Goal: Task Accomplishment & Management: Use online tool/utility

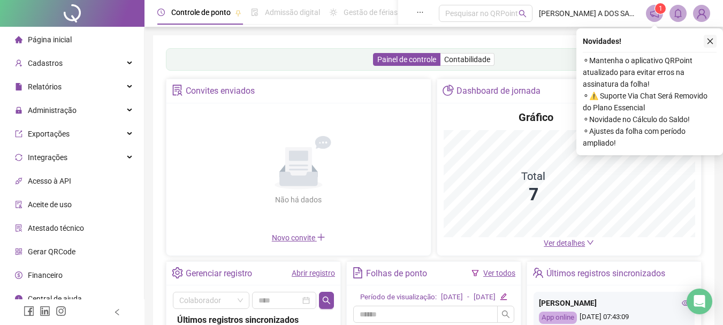
click at [708, 39] on icon "close" at bounding box center [710, 42] width 6 height 6
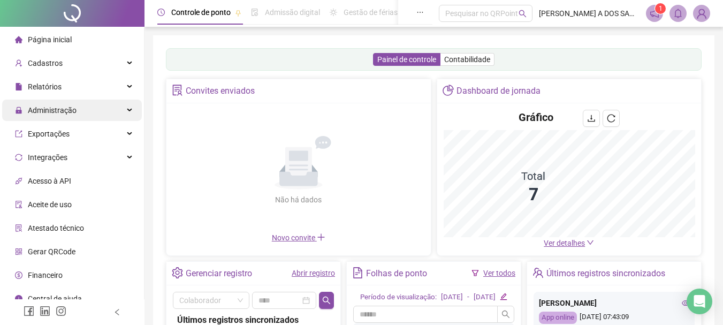
click at [49, 104] on span "Administração" at bounding box center [46, 109] width 62 height 21
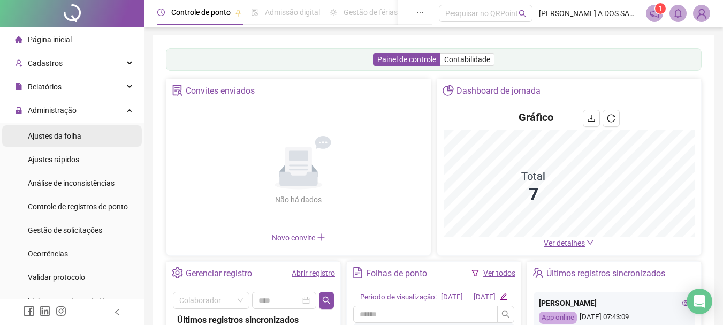
click at [70, 133] on span "Ajustes da folha" at bounding box center [54, 136] width 53 height 9
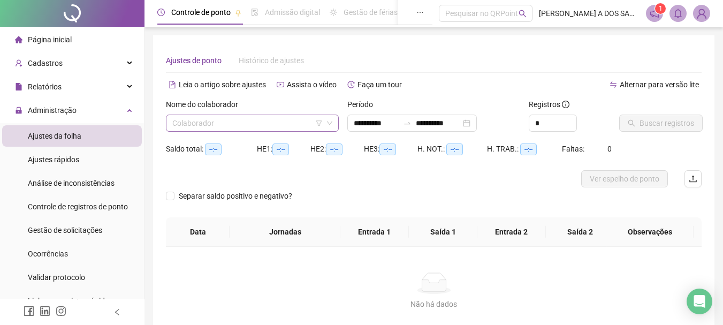
click at [240, 128] on input "search" at bounding box center [247, 123] width 150 height 16
type input "**********"
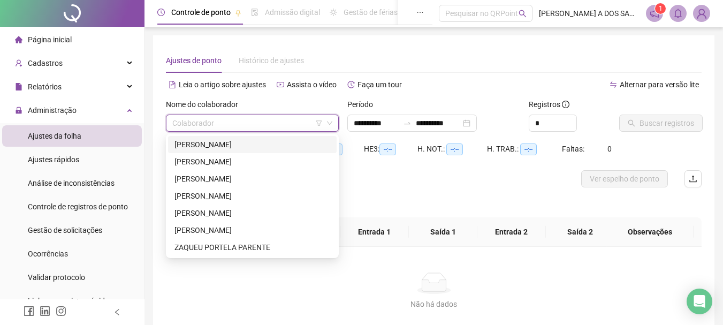
click at [206, 148] on div "ANDRESSA CAROLINE VINHOTE DE SOUSA" at bounding box center [252, 145] width 156 height 12
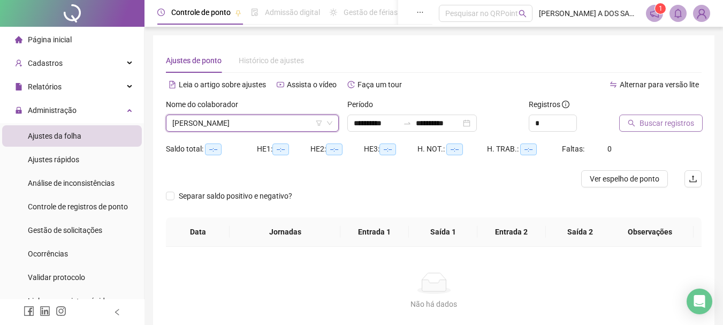
click at [655, 117] on button "Buscar registros" at bounding box center [660, 122] width 83 height 17
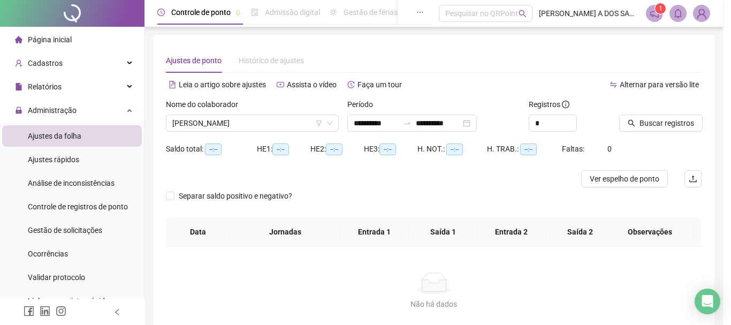
click at [656, 121] on div "Buscando registros Os registros de ponto estão sendo buscados... OK" at bounding box center [365, 162] width 731 height 325
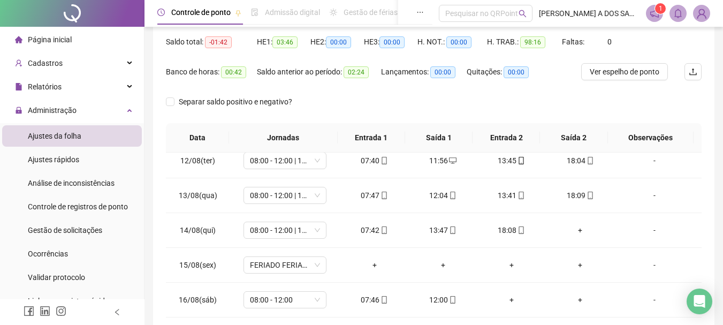
scroll to position [397, 0]
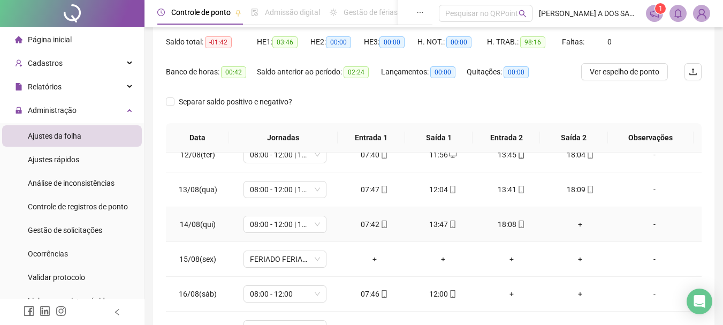
click at [571, 224] on div "+" at bounding box center [579, 224] width 51 height 12
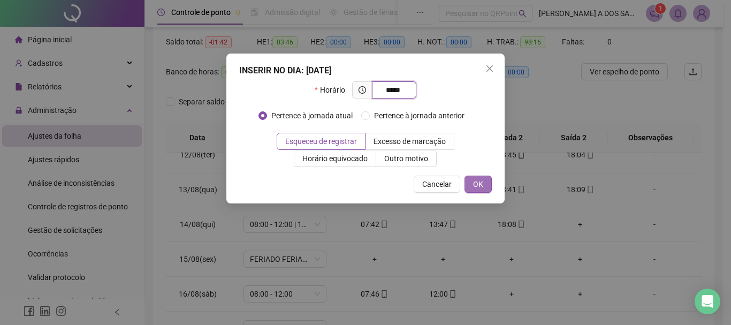
type input "*****"
click at [486, 179] on button "OK" at bounding box center [477, 183] width 27 height 17
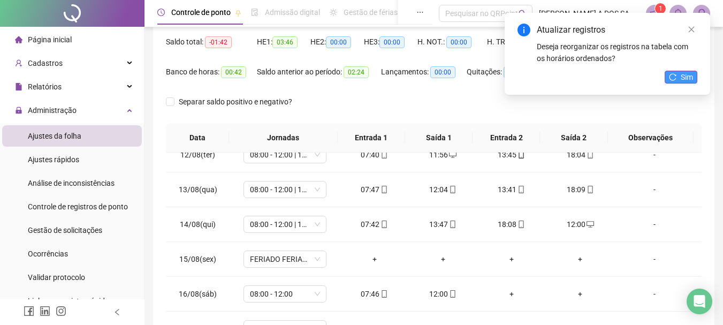
click at [685, 79] on span "Sim" at bounding box center [686, 77] width 12 height 12
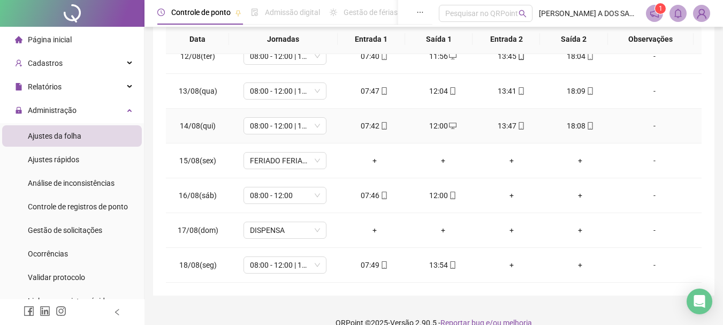
scroll to position [222, 0]
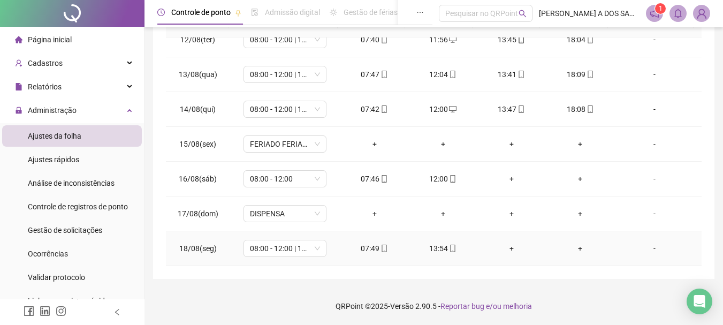
click at [506, 247] on div "+" at bounding box center [511, 248] width 51 height 12
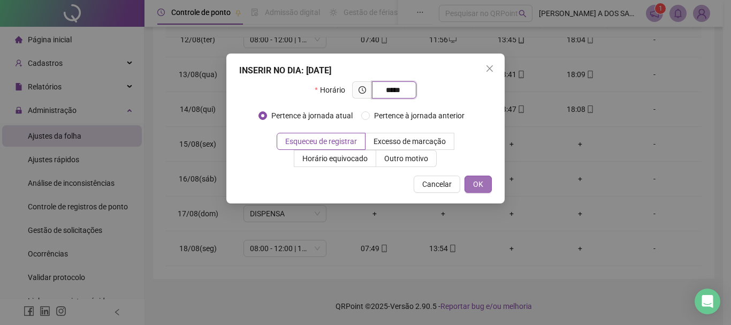
type input "*****"
click at [476, 182] on span "OK" at bounding box center [478, 184] width 10 height 12
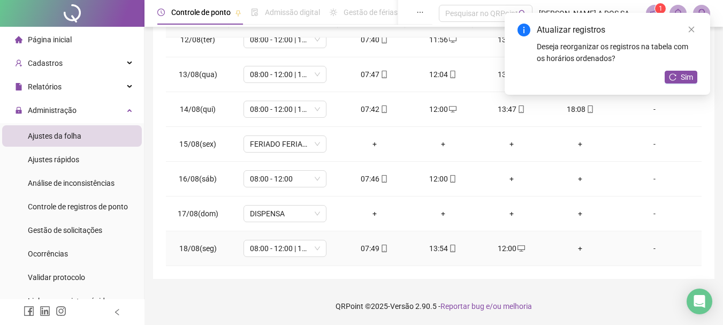
click at [571, 245] on div "+" at bounding box center [579, 248] width 51 height 12
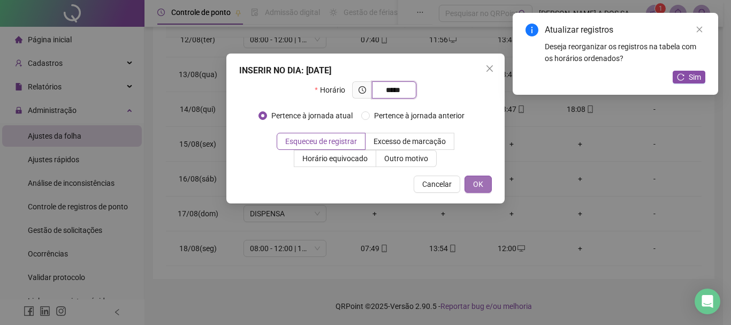
type input "*****"
click at [484, 183] on button "OK" at bounding box center [477, 183] width 27 height 17
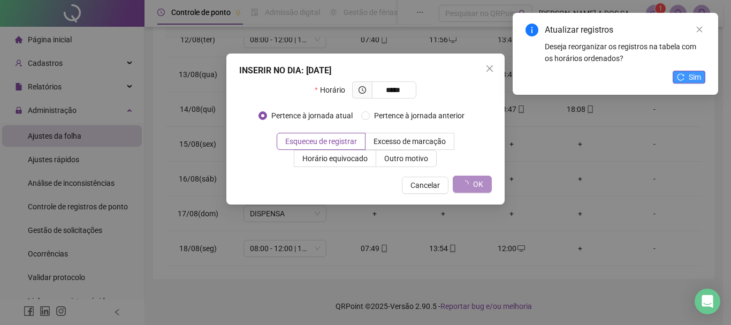
click at [686, 76] on button "Sim" at bounding box center [688, 77] width 33 height 13
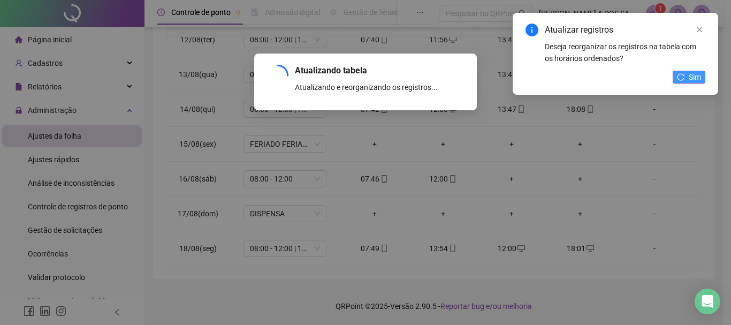
click at [695, 78] on span "Sim" at bounding box center [694, 77] width 12 height 12
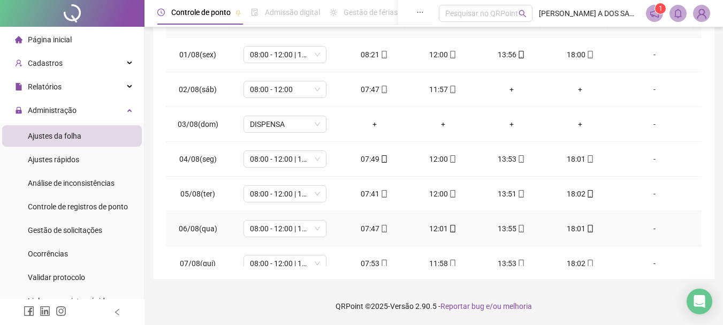
scroll to position [0, 0]
